Goal: Task Accomplishment & Management: Manage account settings

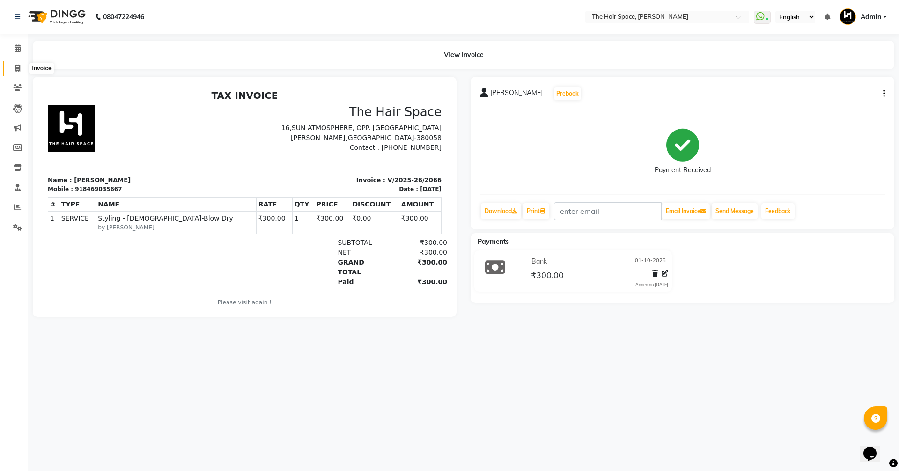
click at [20, 67] on icon at bounding box center [17, 68] width 5 height 7
select select "service"
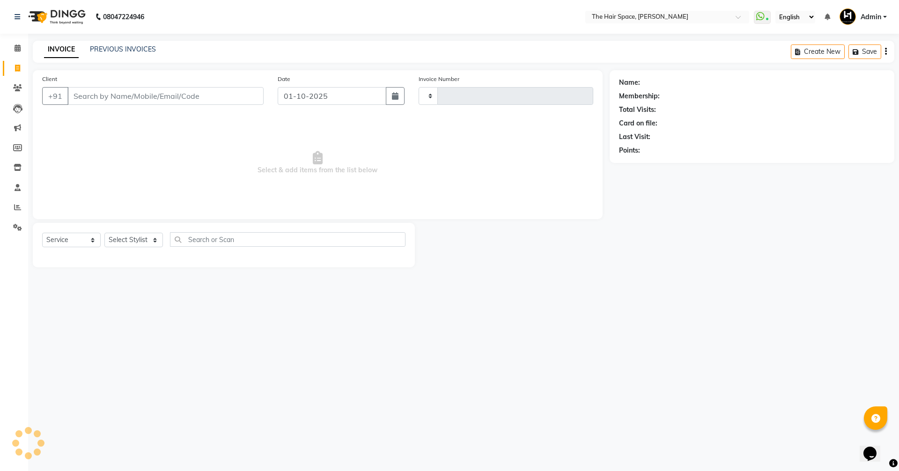
type input "2067"
select select "6663"
click at [106, 44] on div "PREVIOUS INVOICES" at bounding box center [123, 49] width 66 height 10
click at [106, 52] on link "PREVIOUS INVOICES" at bounding box center [123, 49] width 66 height 8
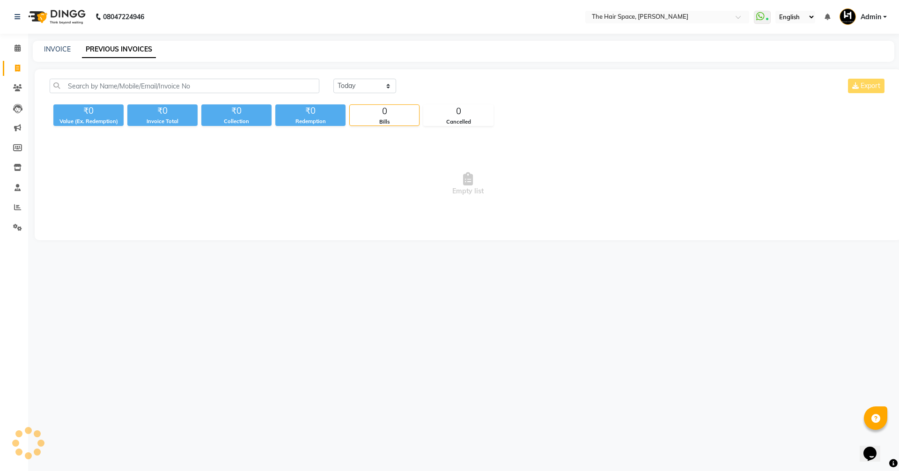
click at [106, 50] on link "PREVIOUS INVOICES" at bounding box center [119, 49] width 74 height 17
click at [57, 48] on link "INVOICE" at bounding box center [57, 49] width 27 height 8
select select "service"
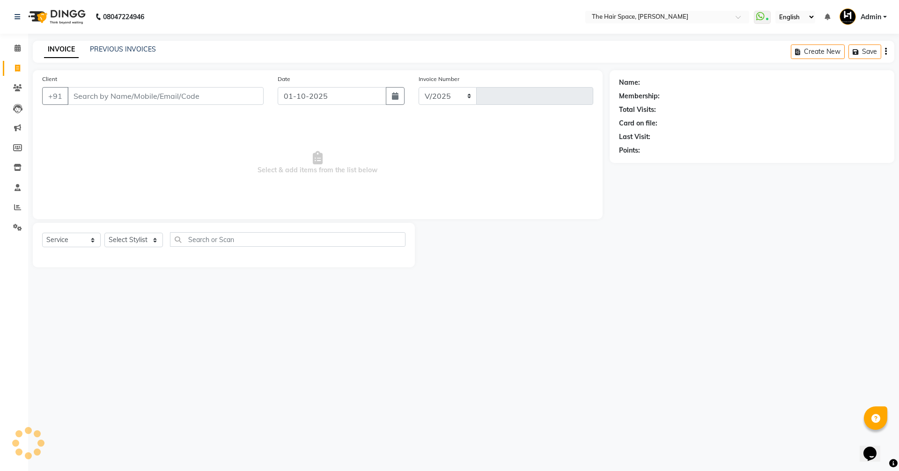
select select "6663"
type input "2067"
click at [14, 47] on span at bounding box center [17, 48] width 16 height 11
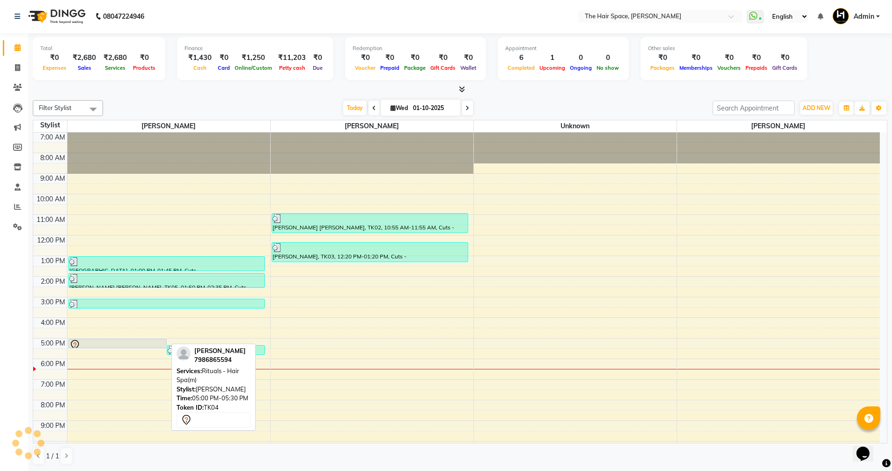
click at [96, 344] on div at bounding box center [117, 344] width 96 height 11
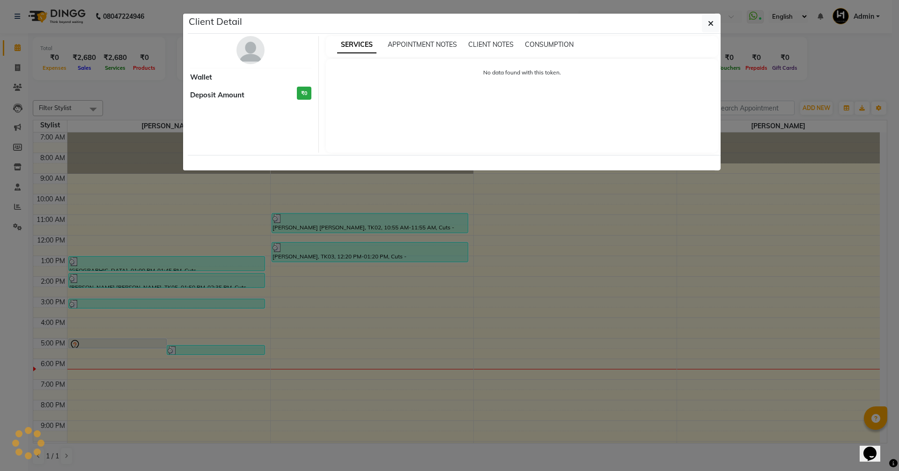
select select "7"
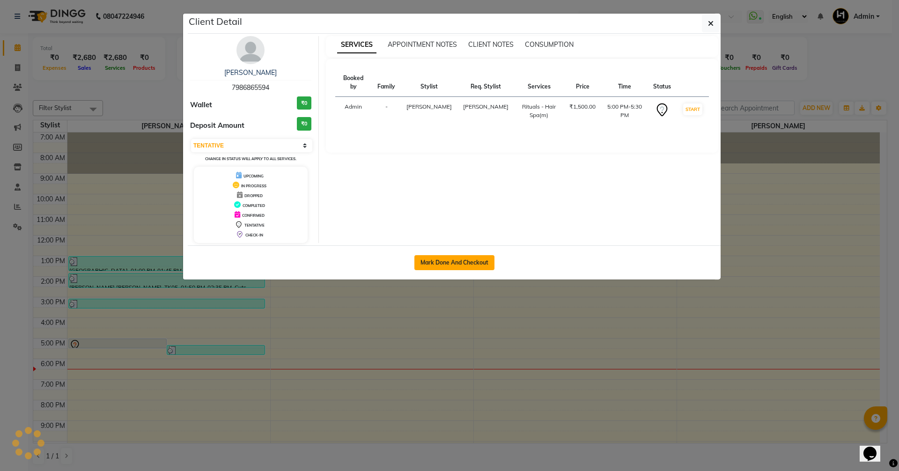
click at [447, 261] on button "Mark Done And Checkout" at bounding box center [454, 262] width 80 height 15
select select "service"
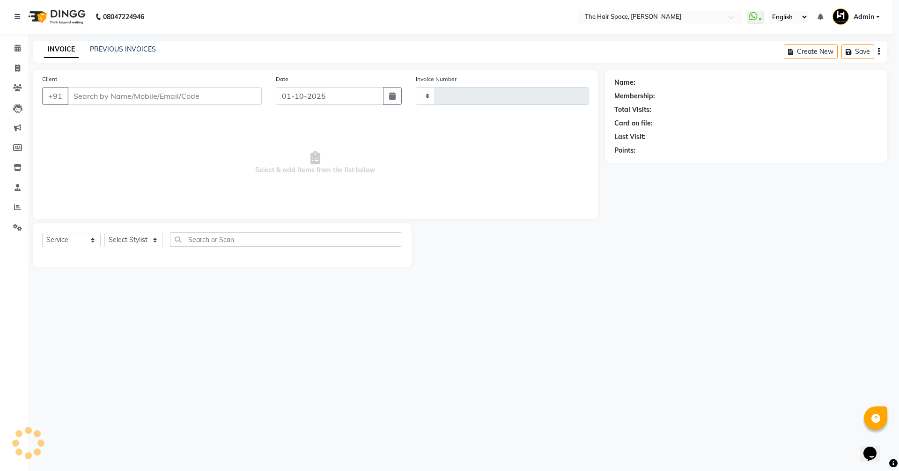
type input "2067"
select select "6663"
type input "7986865594"
select select "51967"
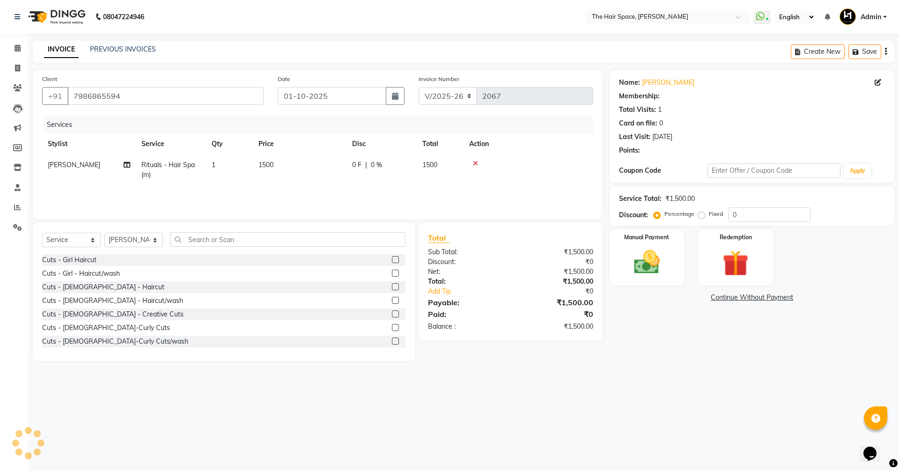
click at [281, 159] on td "1500" at bounding box center [300, 169] width 94 height 31
select select "51967"
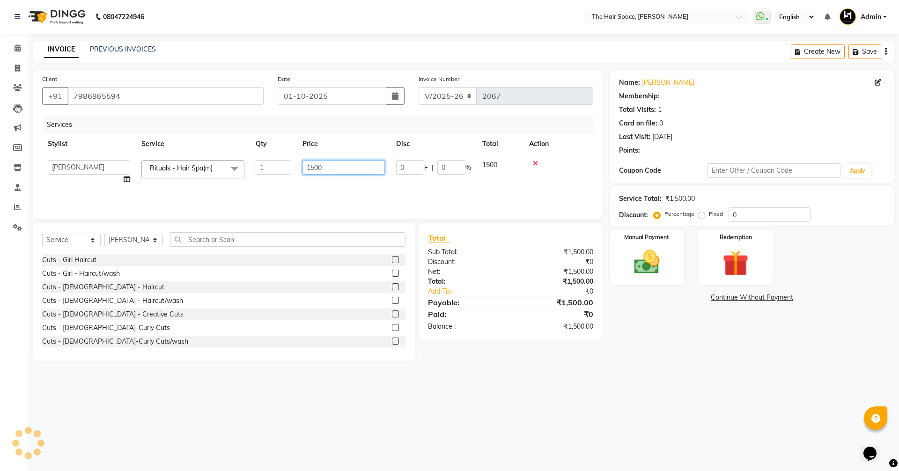
click at [342, 167] on input "1500" at bounding box center [343, 167] width 82 height 15
type input "1800"
click at [670, 260] on div "Manual Payment" at bounding box center [647, 257] width 78 height 58
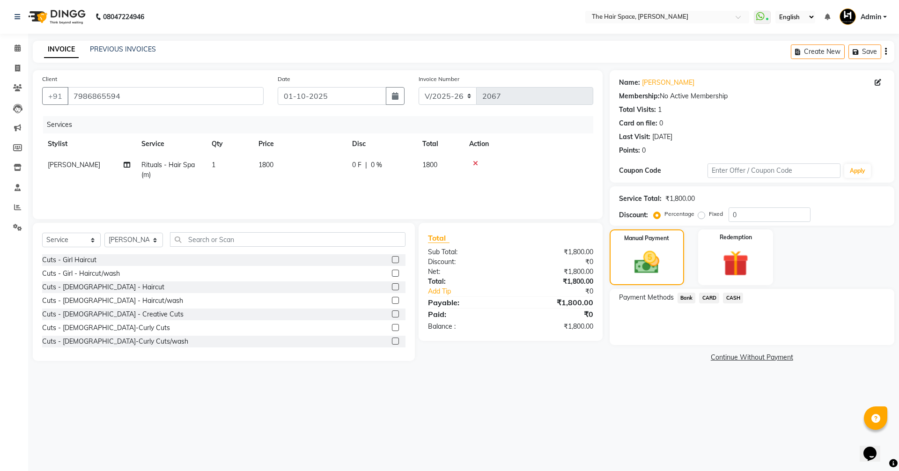
click at [689, 297] on span "Bank" at bounding box center [686, 298] width 18 height 11
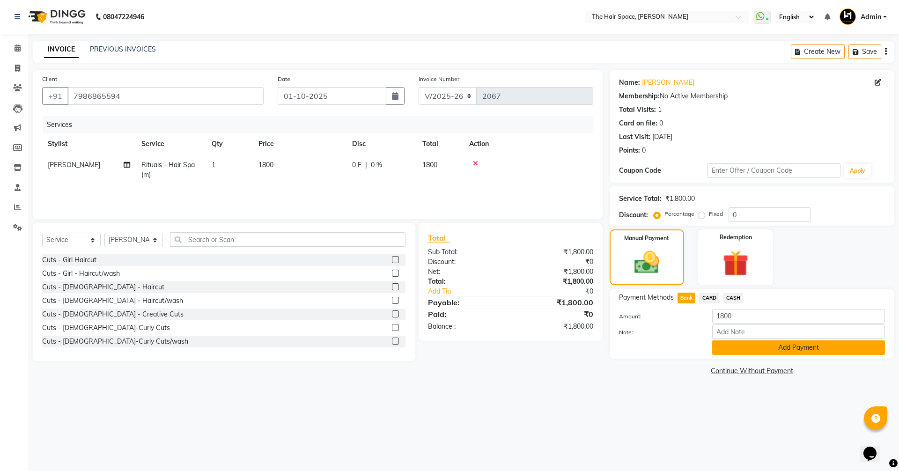
click at [760, 348] on button "Add Payment" at bounding box center [798, 347] width 173 height 15
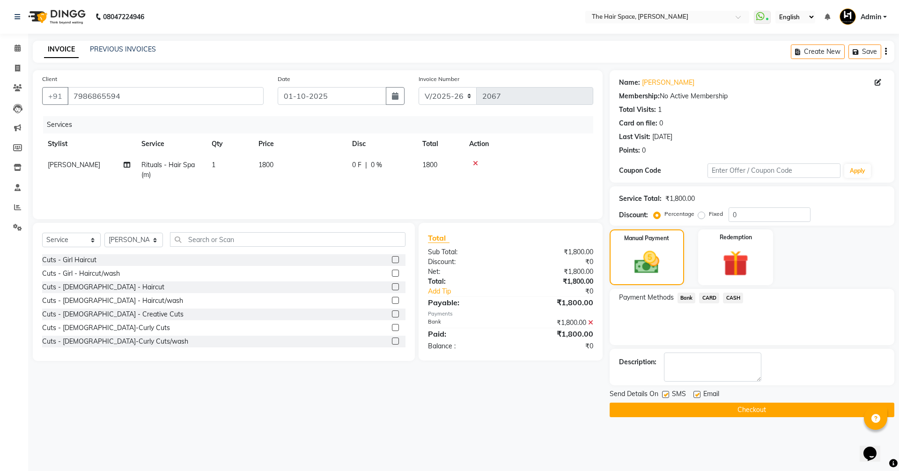
click at [714, 416] on button "Checkout" at bounding box center [752, 410] width 285 height 15
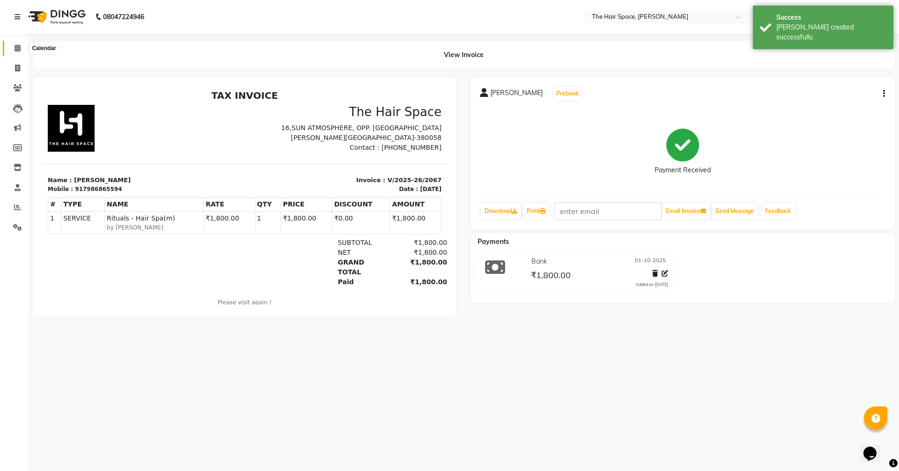
drag, startPoint x: 19, startPoint y: 50, endPoint x: 19, endPoint y: 56, distance: 6.6
click at [19, 50] on icon at bounding box center [18, 47] width 6 height 7
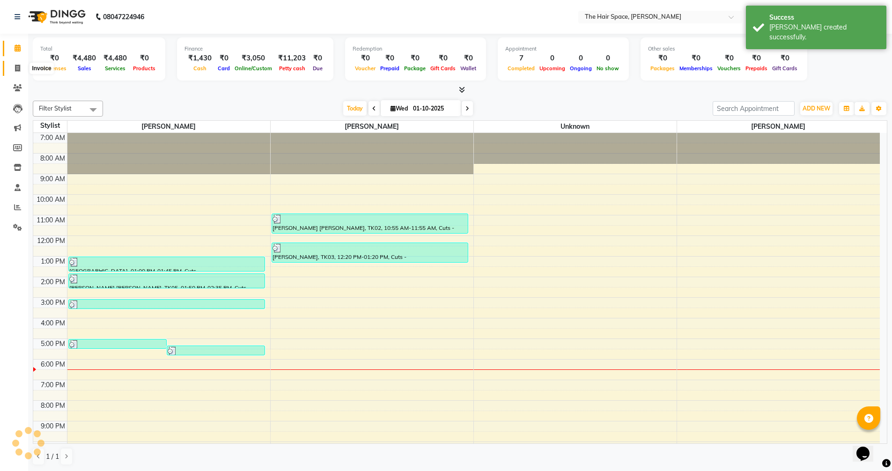
click at [19, 66] on icon at bounding box center [17, 68] width 5 height 7
select select "service"
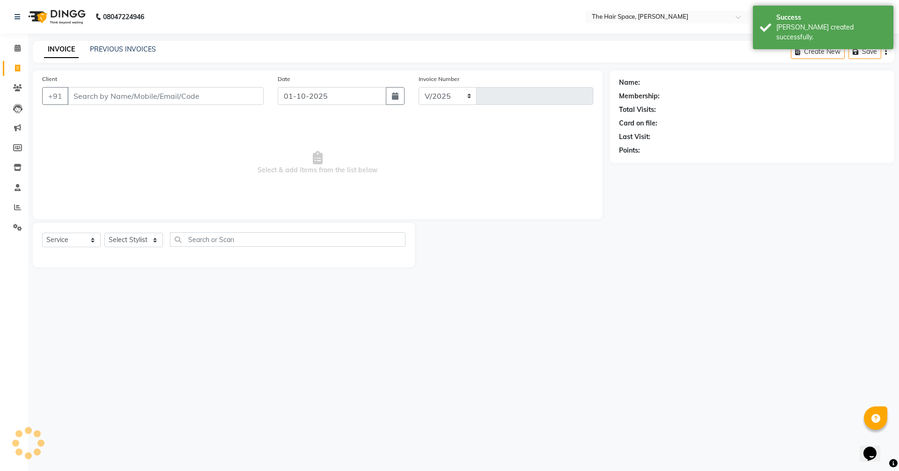
select select "6663"
type input "2068"
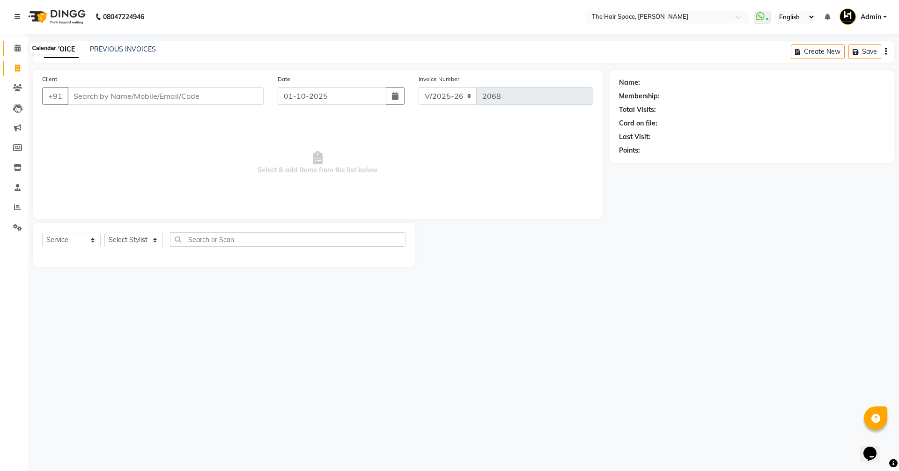
click at [18, 48] on icon at bounding box center [18, 47] width 6 height 7
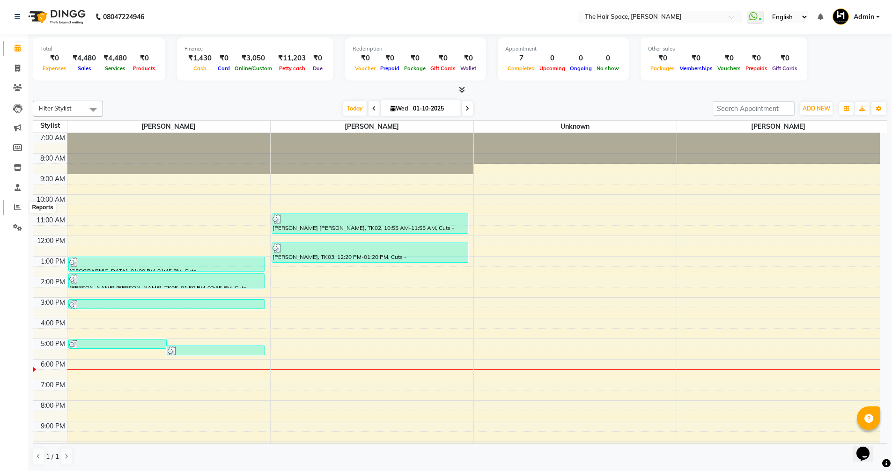
click at [18, 205] on icon at bounding box center [17, 207] width 7 height 7
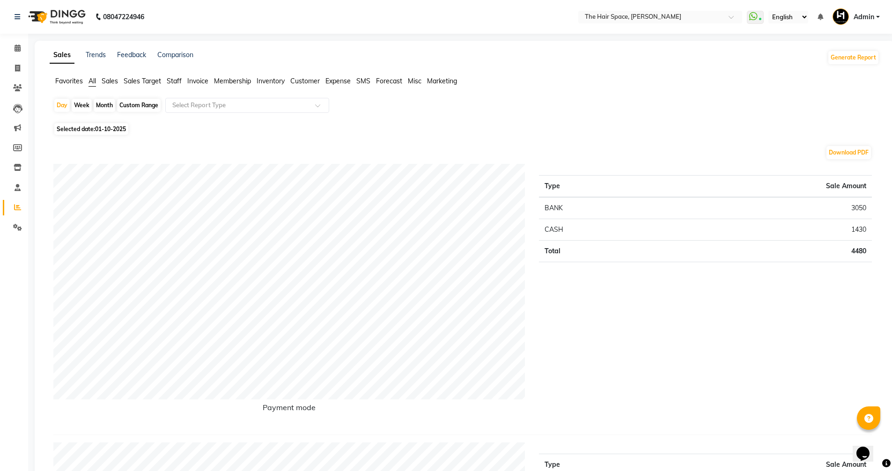
click at [131, 106] on div "Custom Range" at bounding box center [139, 105] width 44 height 13
select select "10"
select select "2025"
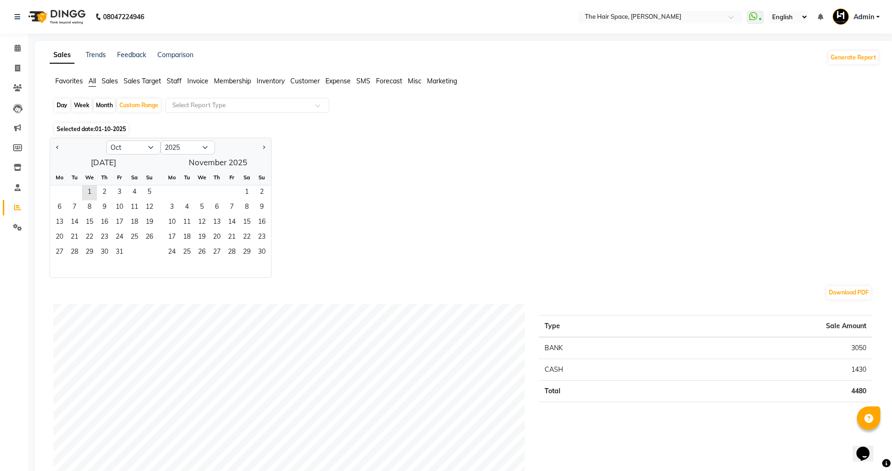
click at [60, 102] on div "Day" at bounding box center [61, 105] width 15 height 13
select select "10"
select select "2025"
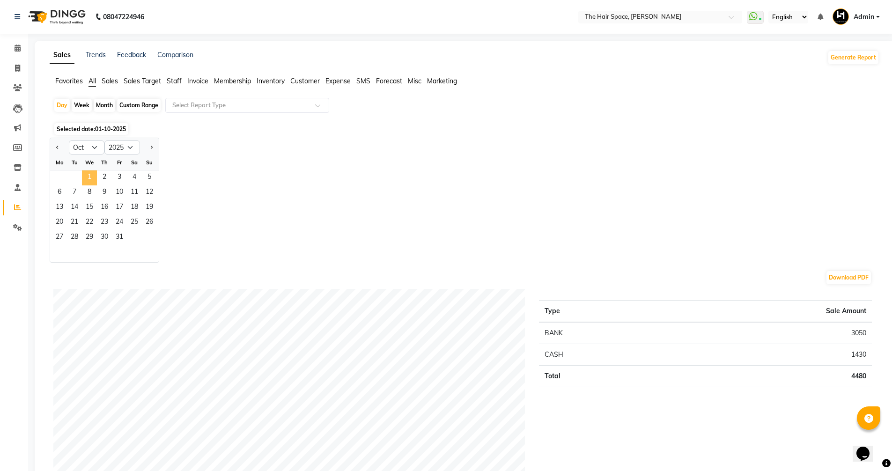
click at [85, 176] on span "1" at bounding box center [89, 177] width 15 height 15
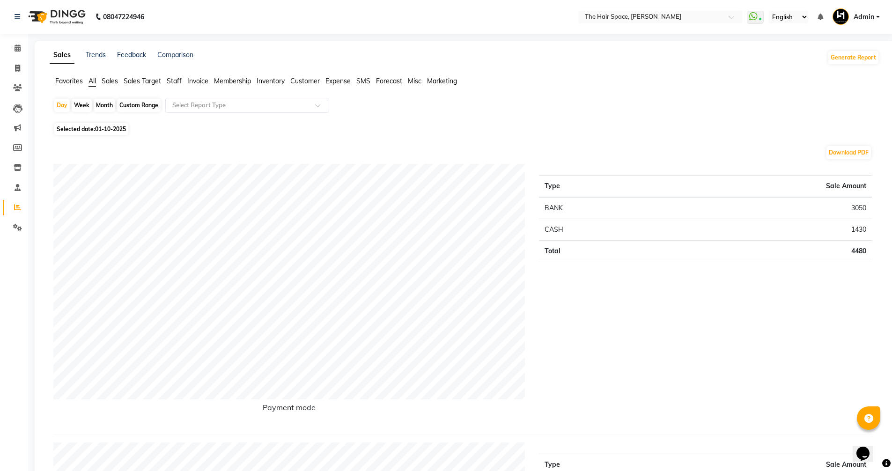
drag, startPoint x: 147, startPoint y: 100, endPoint x: 86, endPoint y: 121, distance: 63.8
click at [141, 102] on div "Custom Range" at bounding box center [139, 105] width 44 height 13
select select "10"
select select "2025"
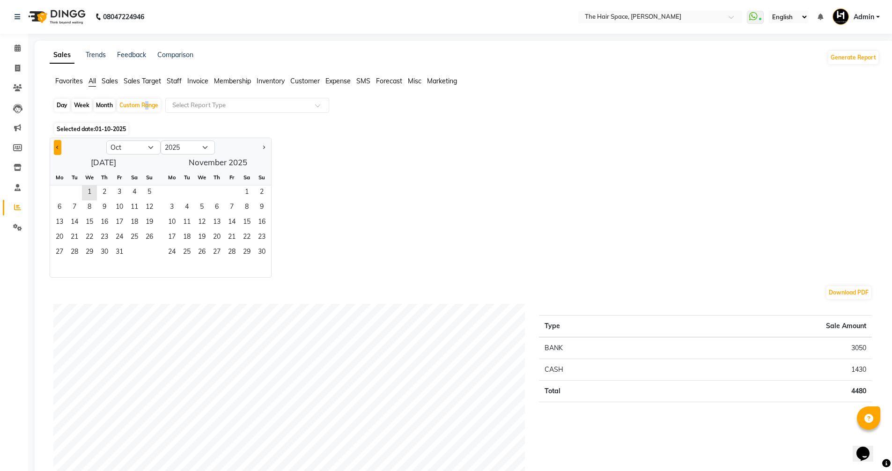
click at [57, 147] on span "Previous month" at bounding box center [57, 146] width 3 height 3
select select "9"
click at [59, 195] on span "1" at bounding box center [59, 192] width 15 height 15
click at [78, 247] on span "30" at bounding box center [74, 252] width 15 height 15
